Goal: Task Accomplishment & Management: Use online tool/utility

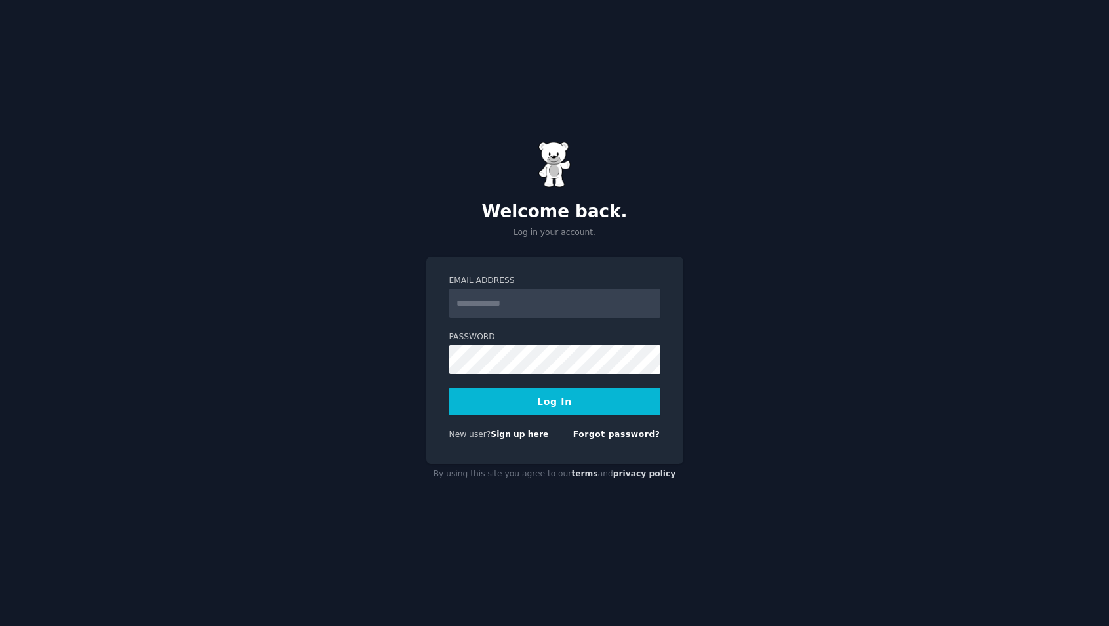
type input "**********"
click at [551, 393] on button "Log In" at bounding box center [554, 402] width 211 height 28
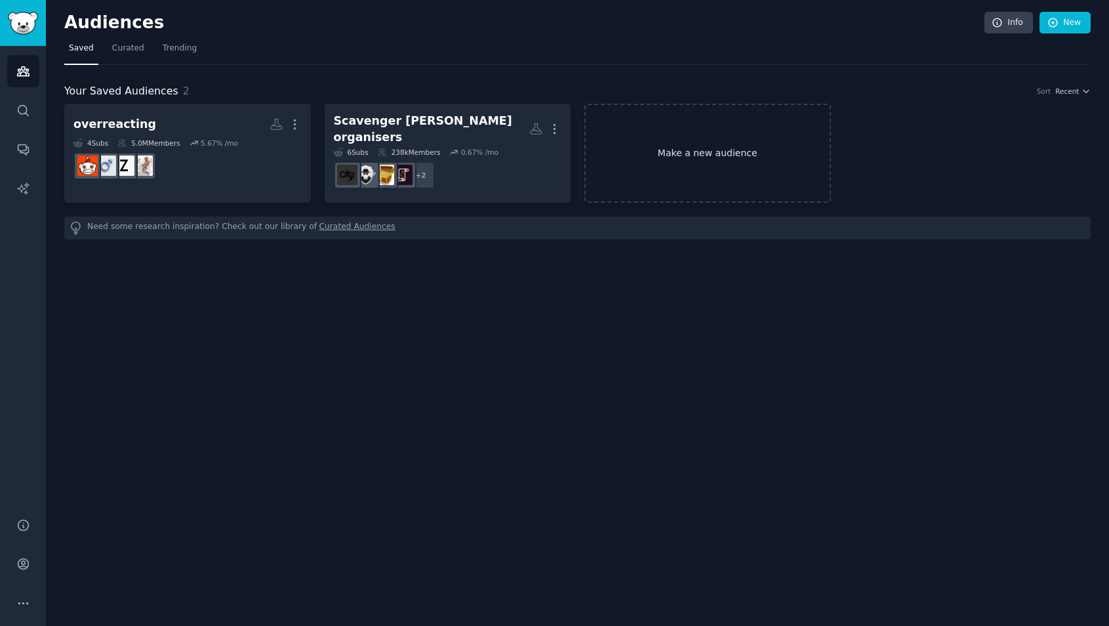
click at [726, 170] on link "Make a new audience" at bounding box center [707, 153] width 247 height 99
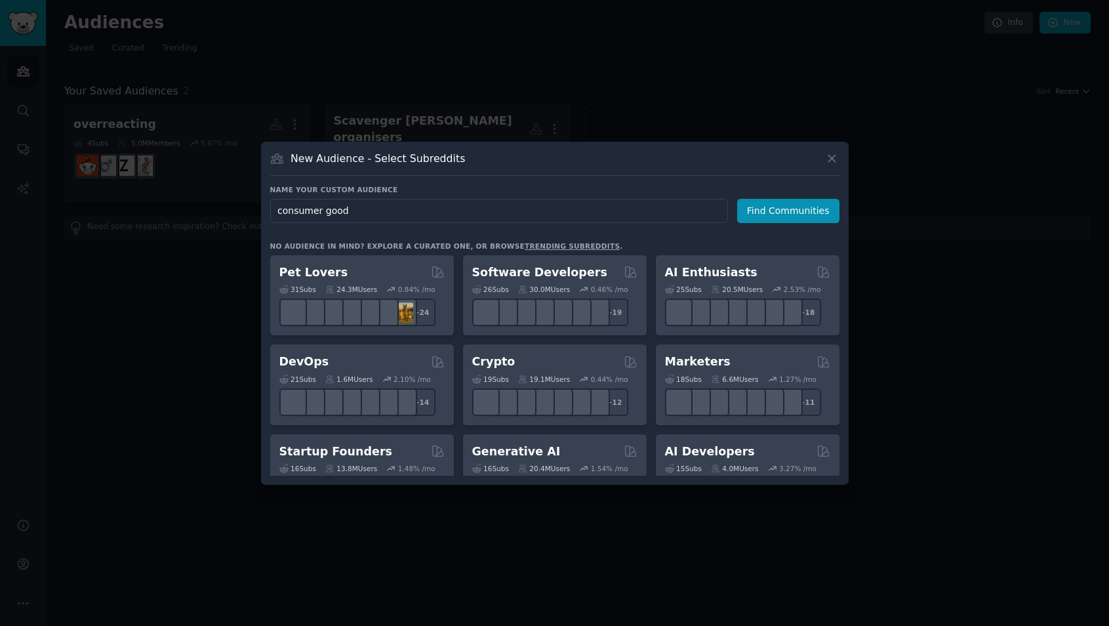
type input "consumer goods"
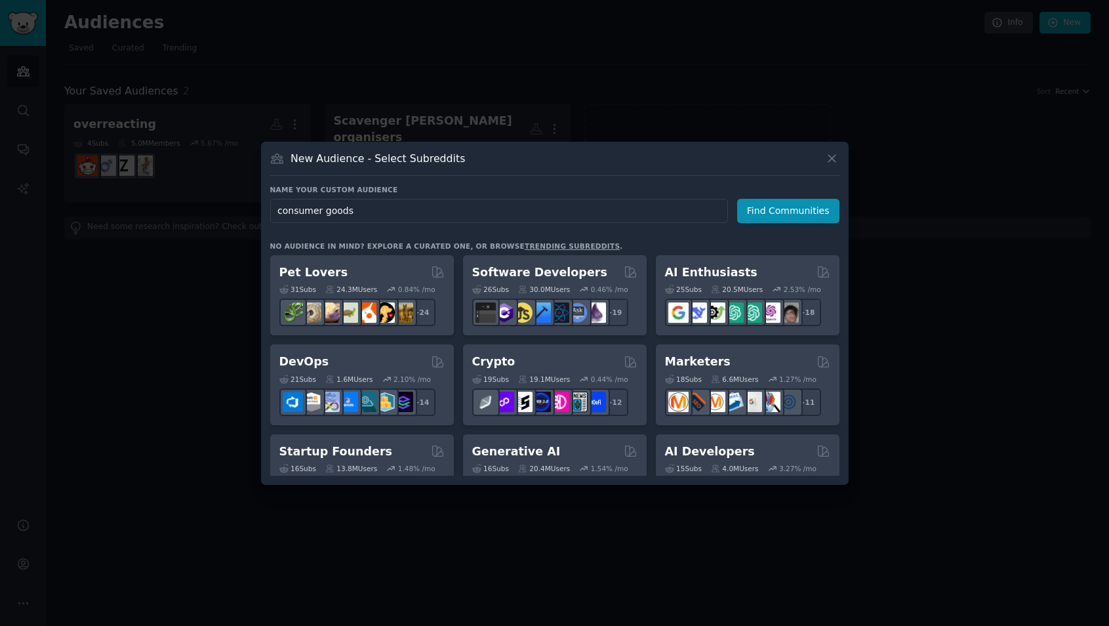
click button "Find Communities" at bounding box center [788, 211] width 102 height 24
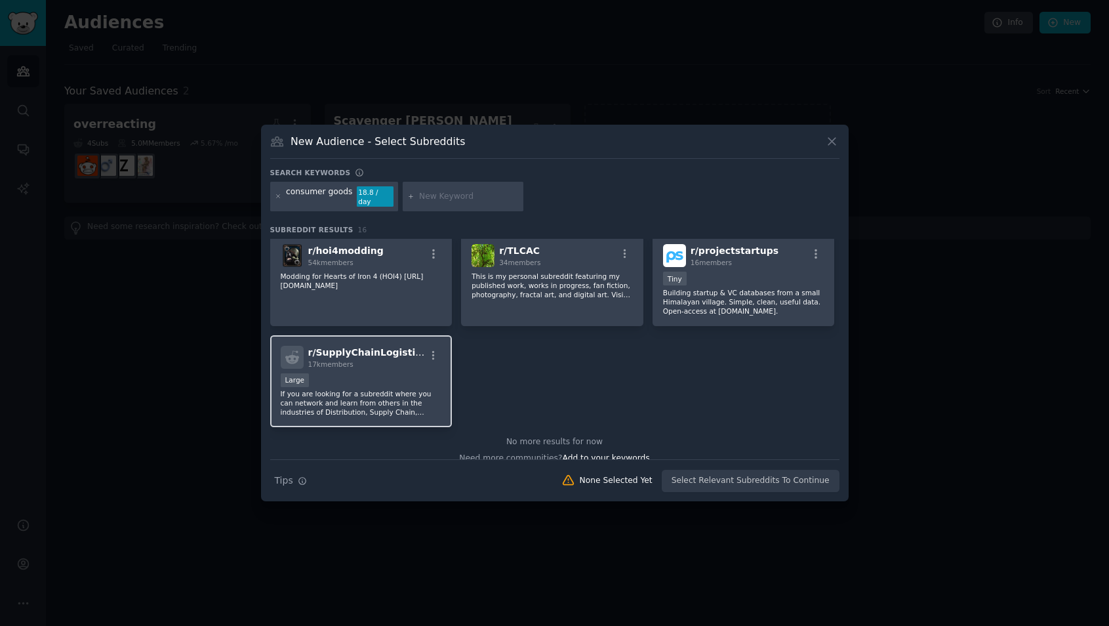
scroll to position [415, 0]
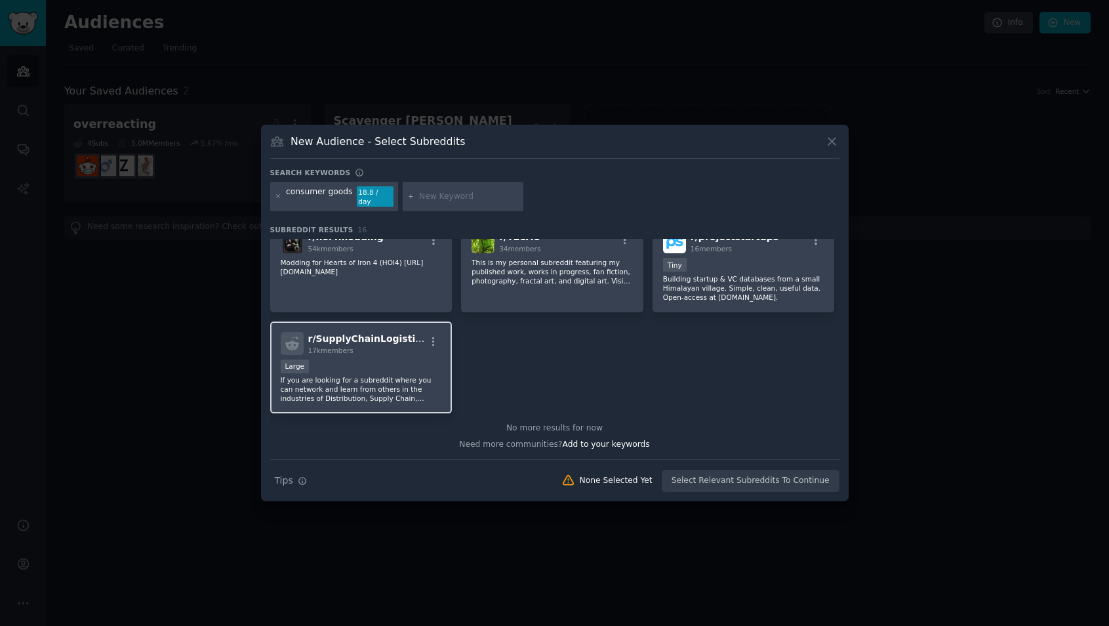
click at [367, 348] on div "17k members" at bounding box center [366, 350] width 117 height 9
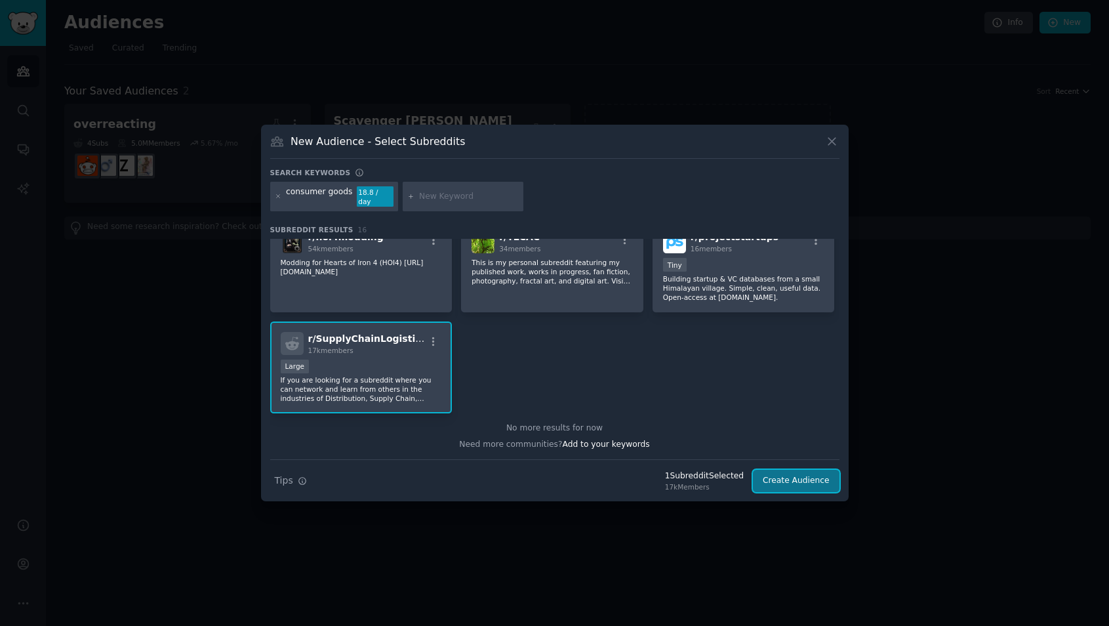
click at [816, 480] on button "Create Audience" at bounding box center [796, 480] width 87 height 22
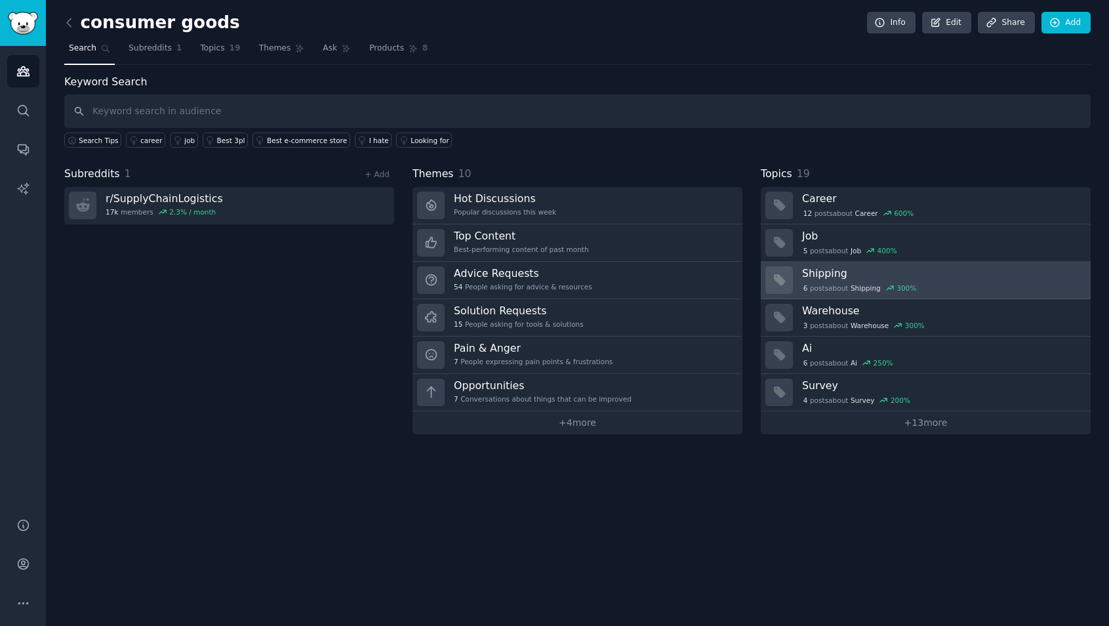
click at [908, 268] on h3 "Shipping" at bounding box center [941, 273] width 279 height 14
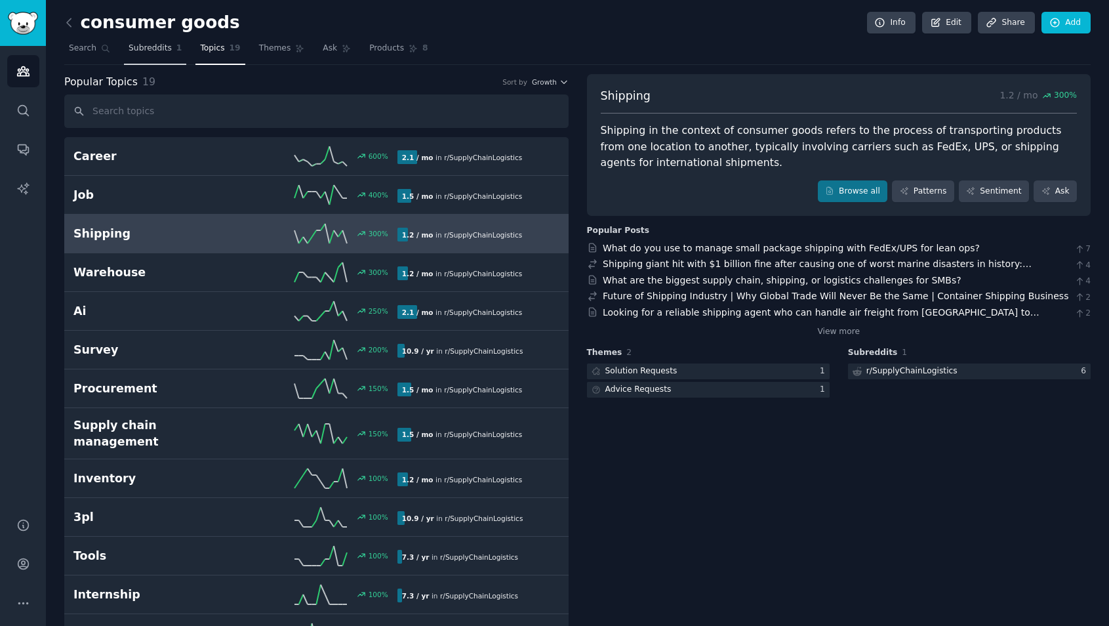
click at [168, 49] on span "Subreddits" at bounding box center [150, 49] width 43 height 12
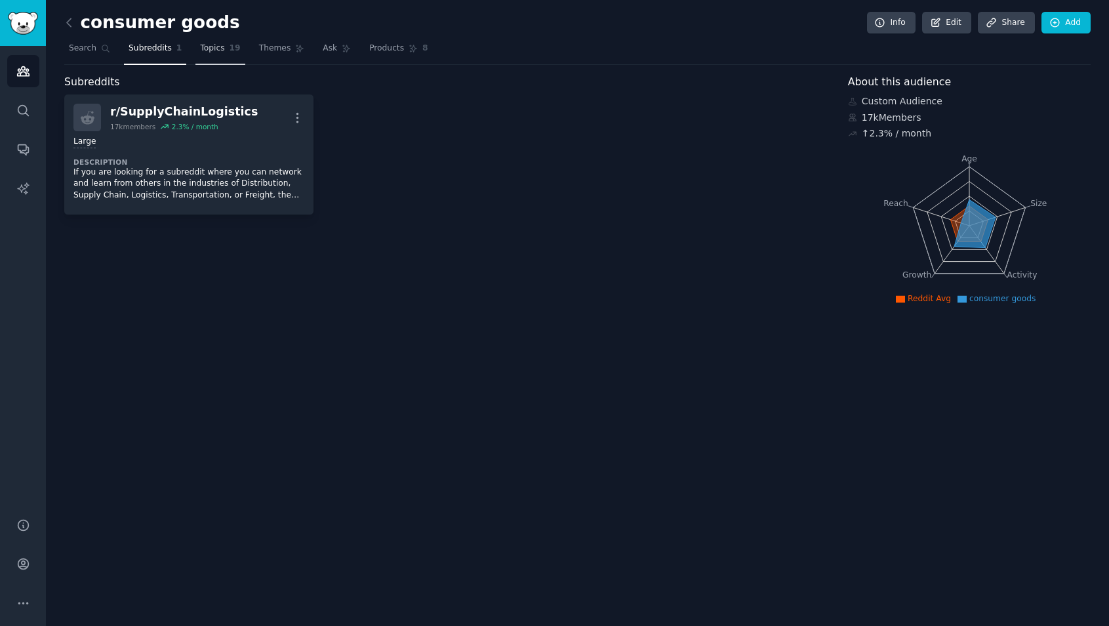
click at [209, 50] on span "Topics" at bounding box center [212, 49] width 24 height 12
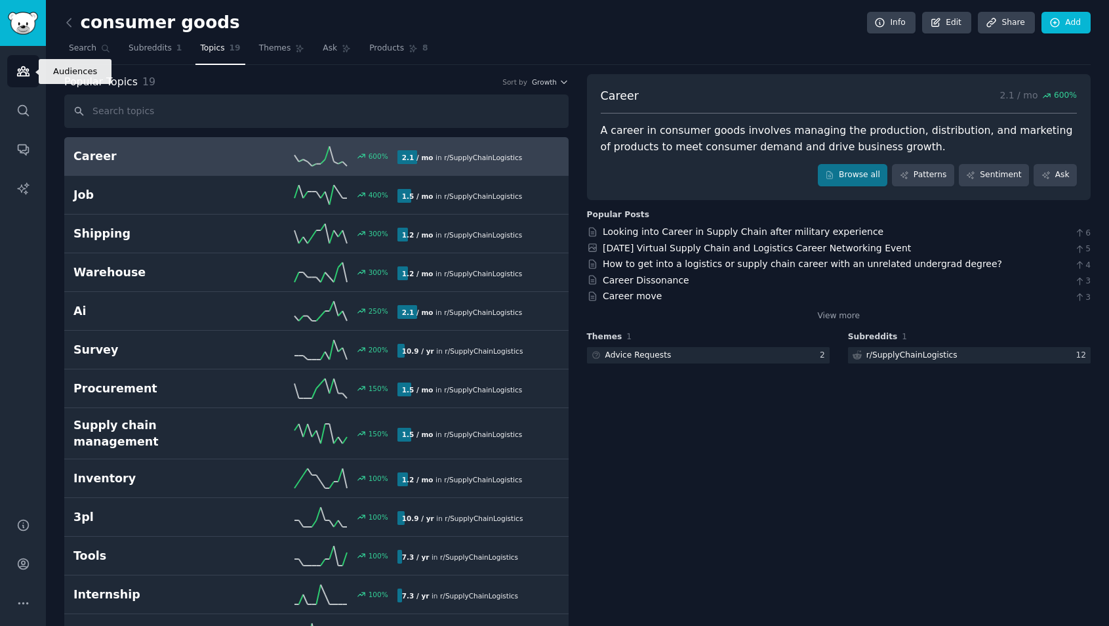
click at [25, 75] on icon "Sidebar" at bounding box center [23, 71] width 12 height 9
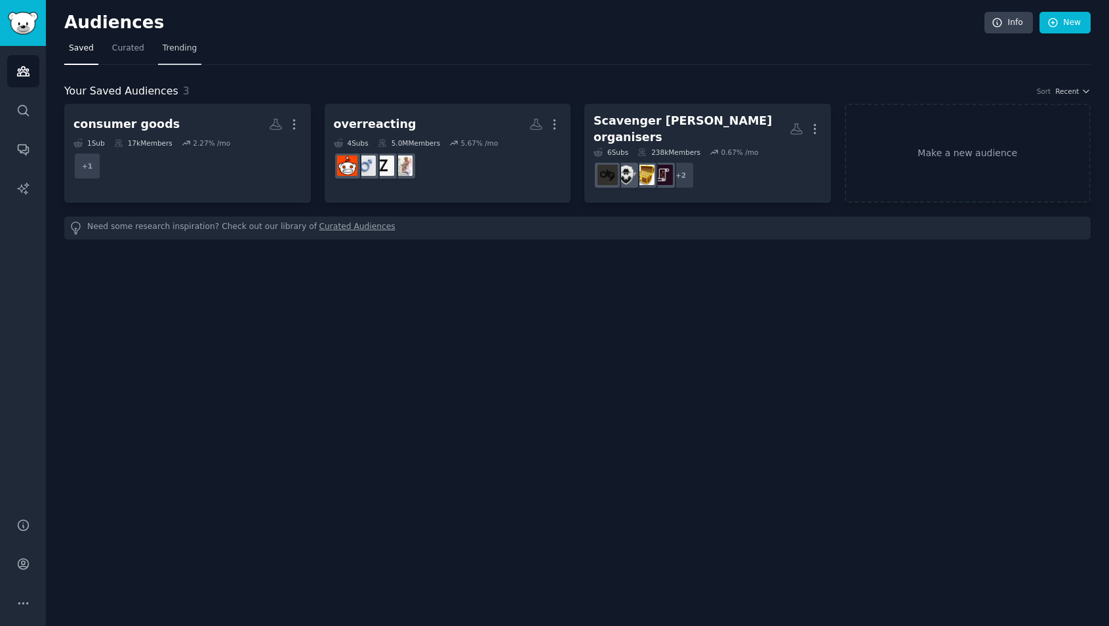
click at [181, 47] on span "Trending" at bounding box center [180, 49] width 34 height 12
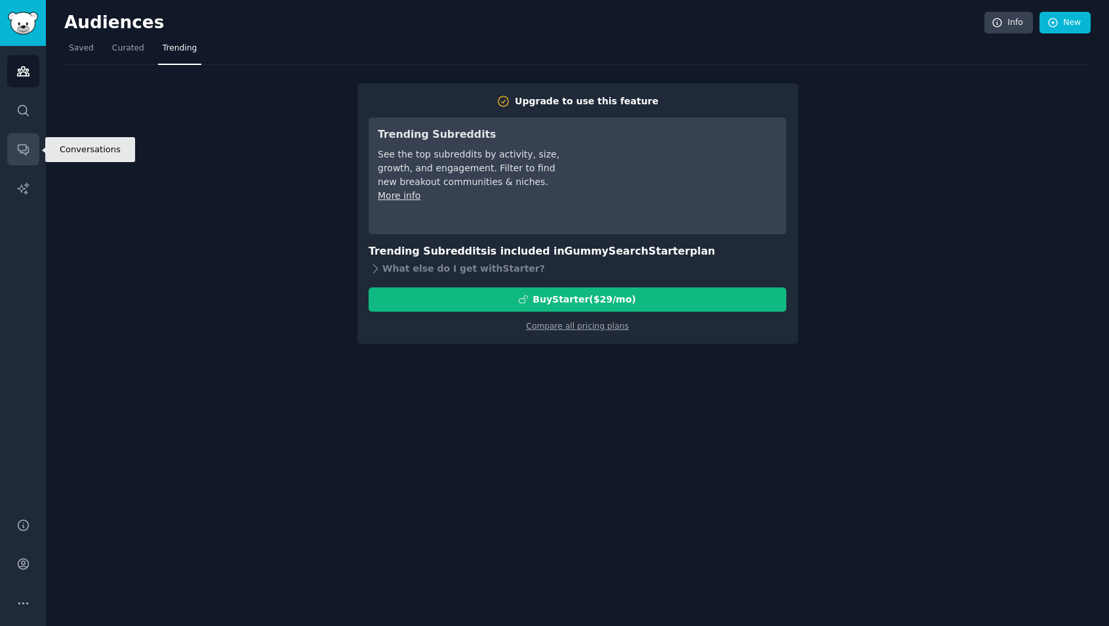
click at [26, 150] on icon "Sidebar" at bounding box center [23, 150] width 10 height 10
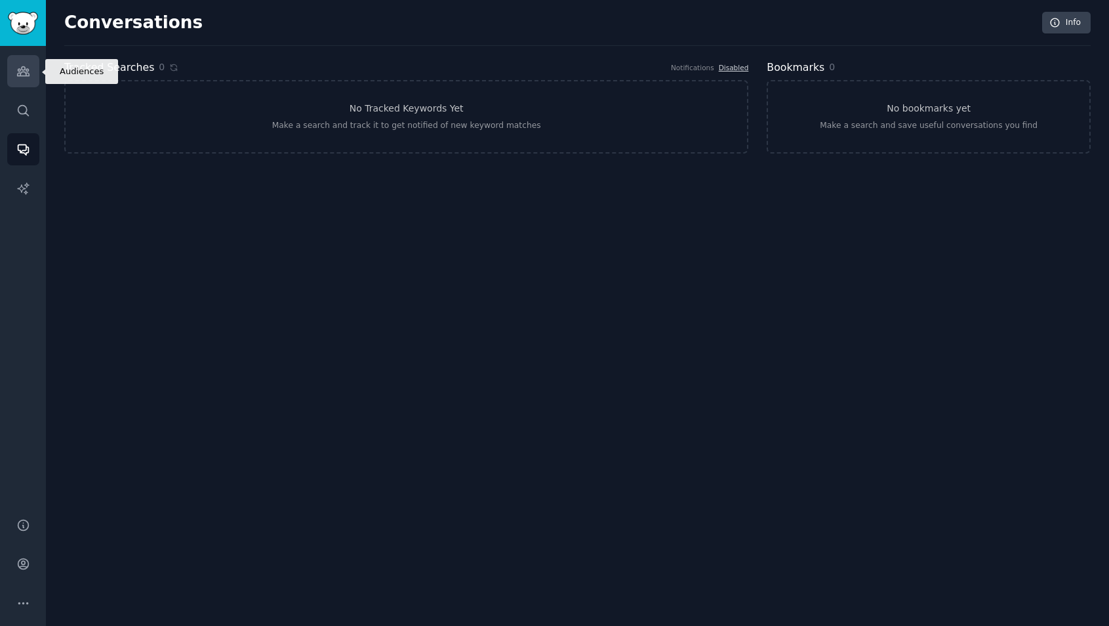
click at [31, 75] on link "Audiences" at bounding box center [23, 71] width 32 height 32
